Goal: Check status: Check status

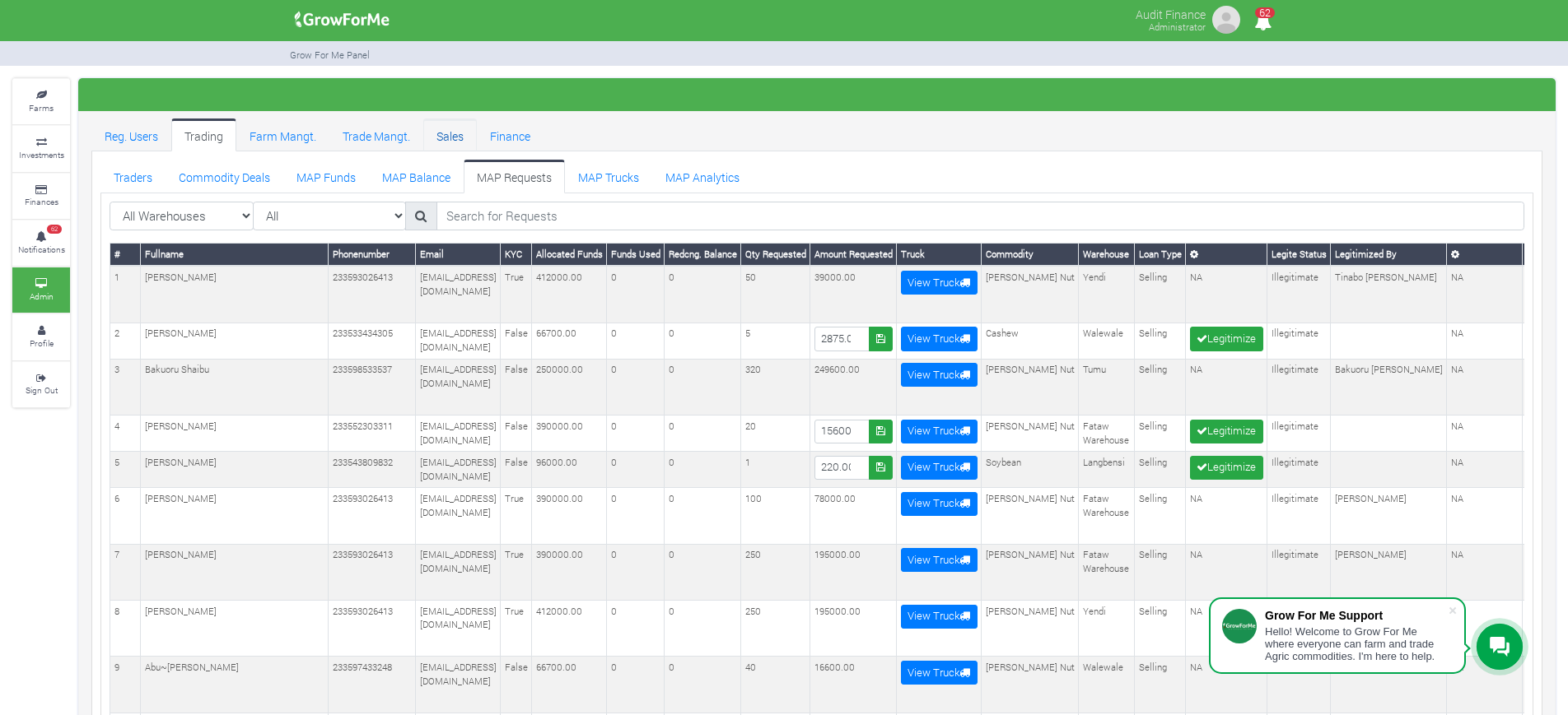
click at [456, 128] on link "Sales" at bounding box center [450, 135] width 53 height 33
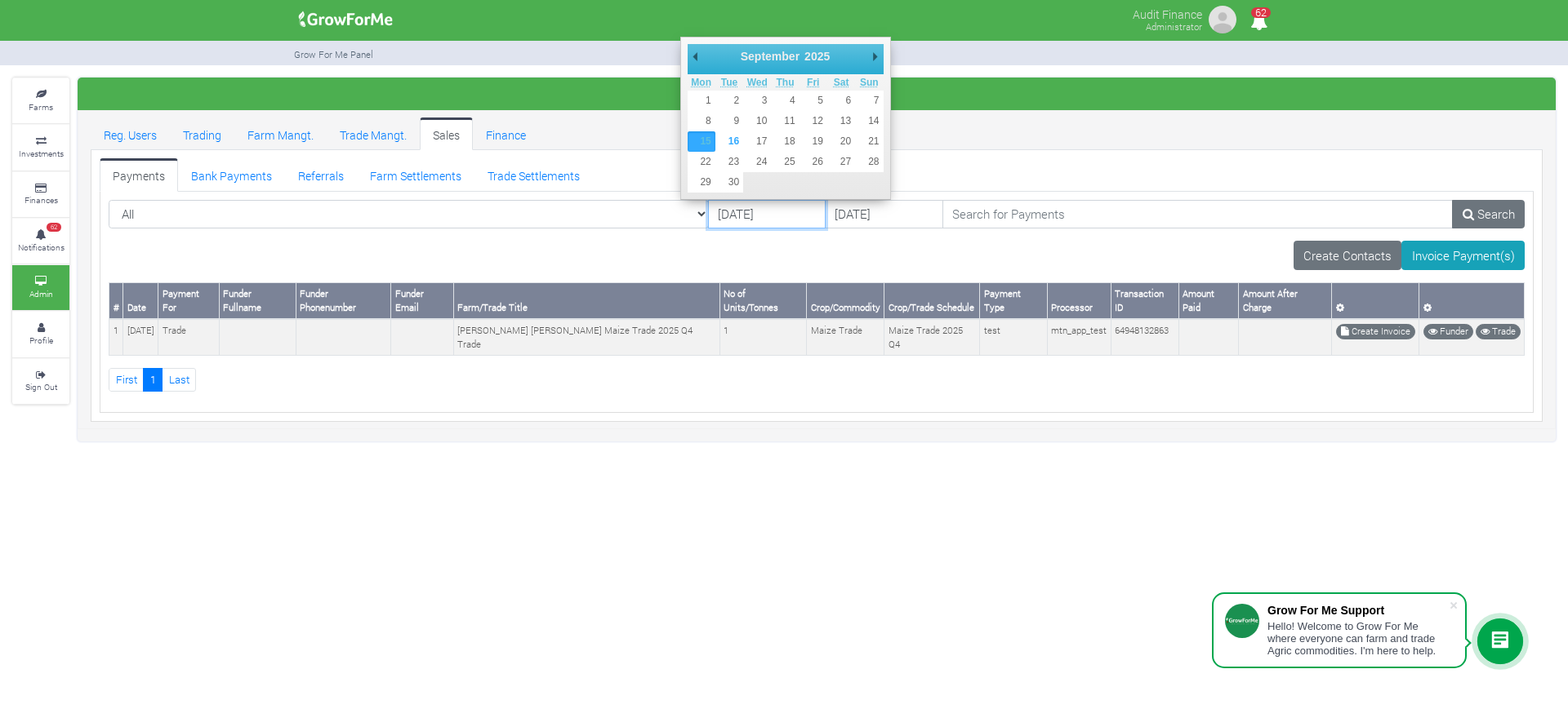
click at [709, 214] on input "15/09/2025" at bounding box center [767, 214] width 117 height 30
type input "[DATE]"
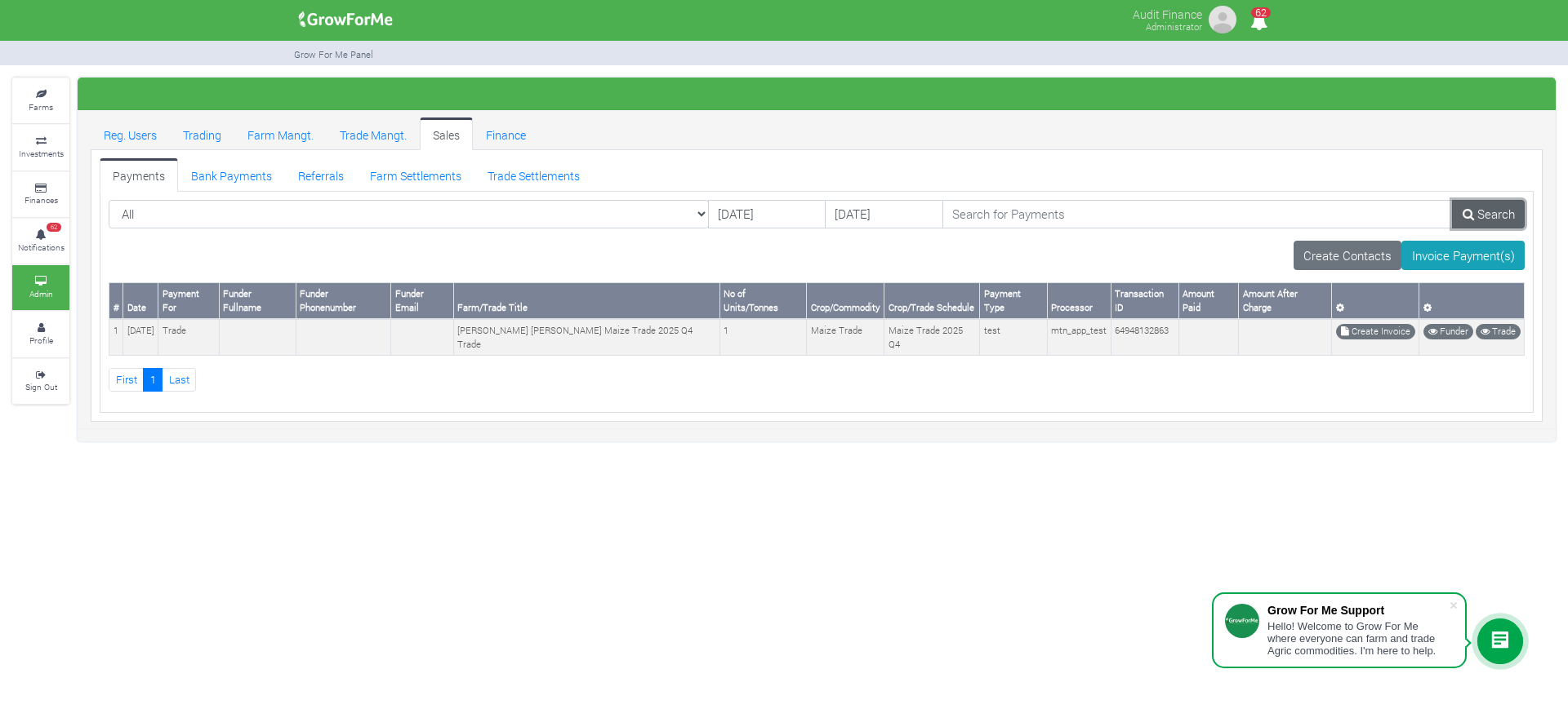
click at [1501, 208] on link "Search" at bounding box center [1489, 214] width 73 height 30
